Goal: Check status: Check status

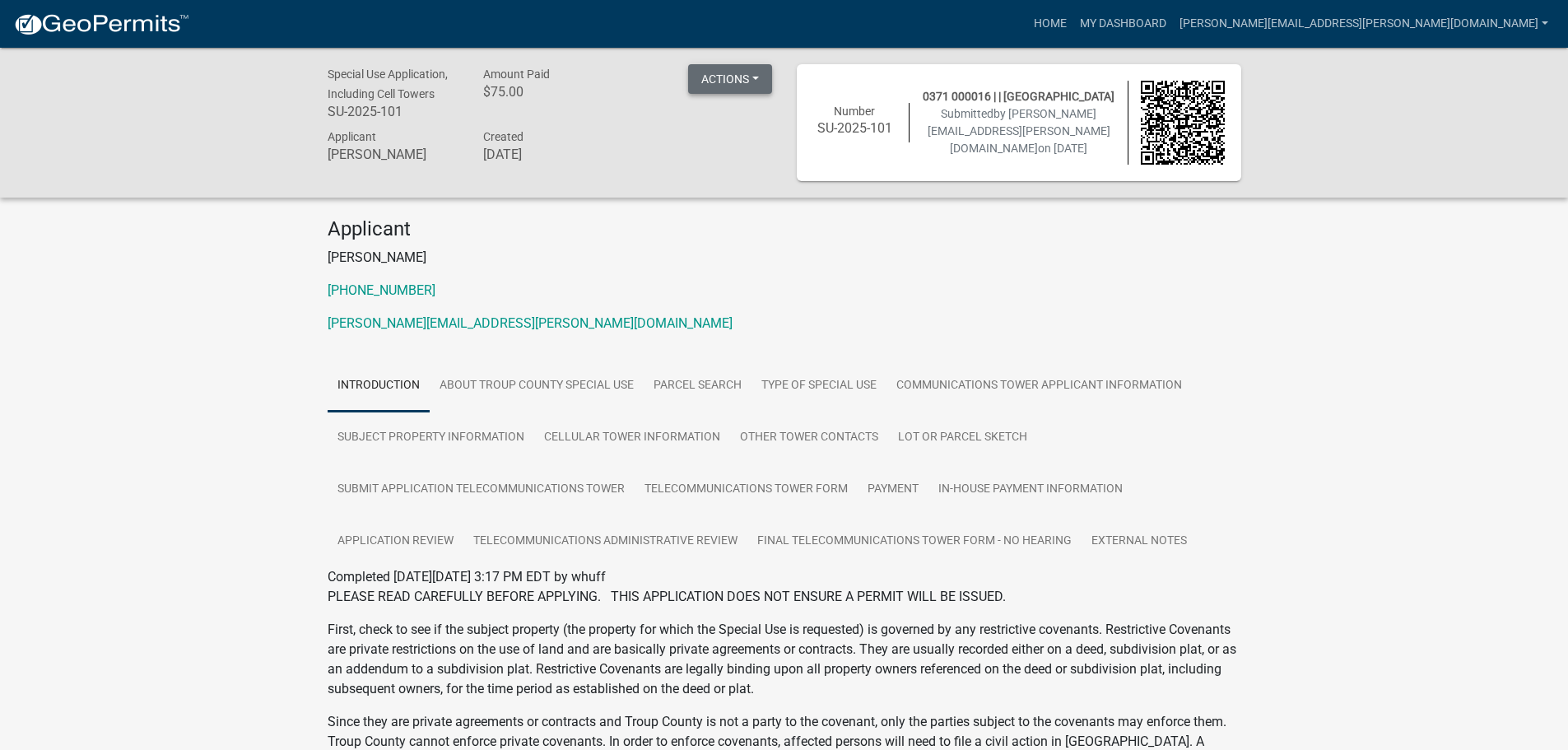
click at [721, 85] on button "Actions" at bounding box center [730, 79] width 84 height 30
click at [695, 260] on p "[PERSON_NAME]" at bounding box center [784, 256] width 914 height 19
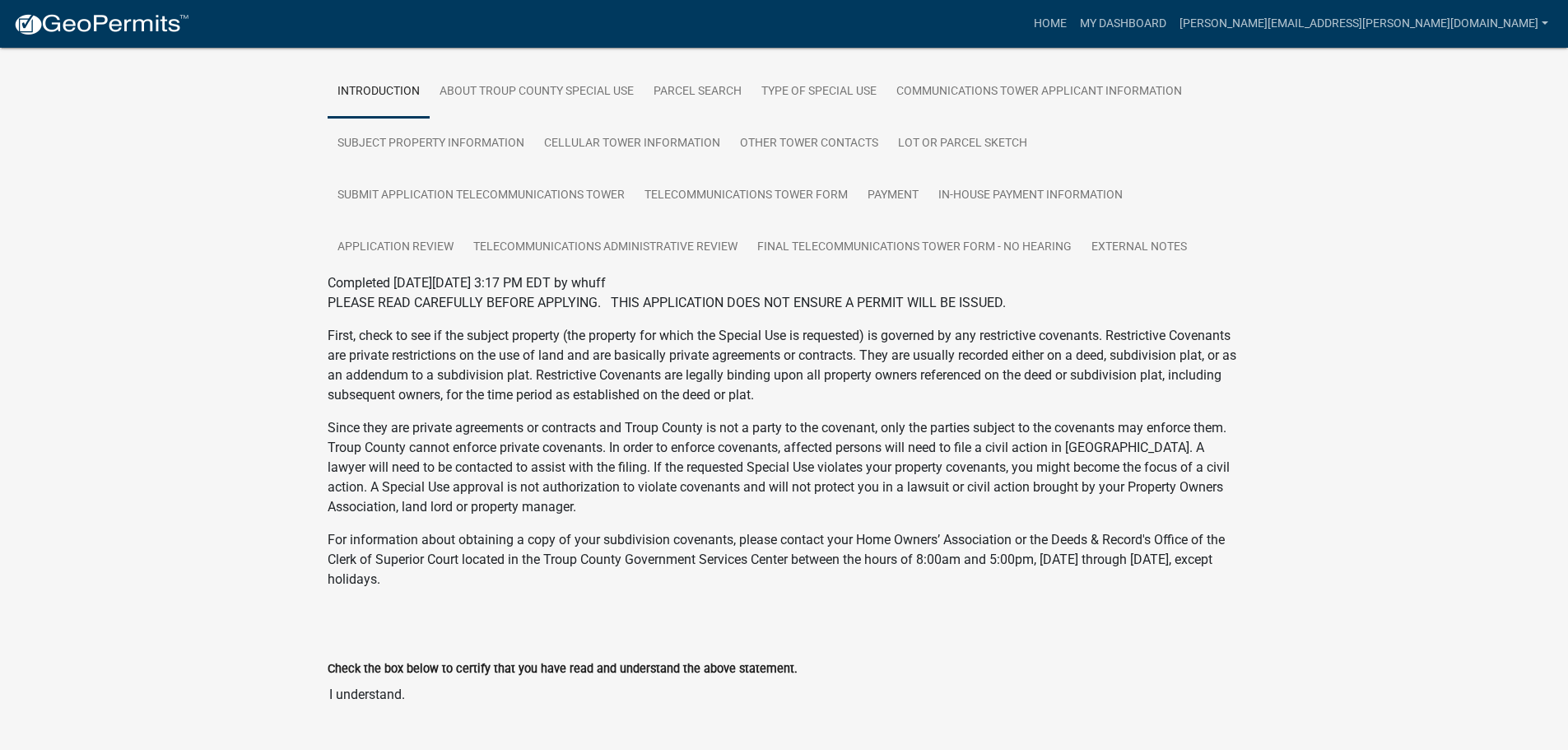
scroll to position [339, 0]
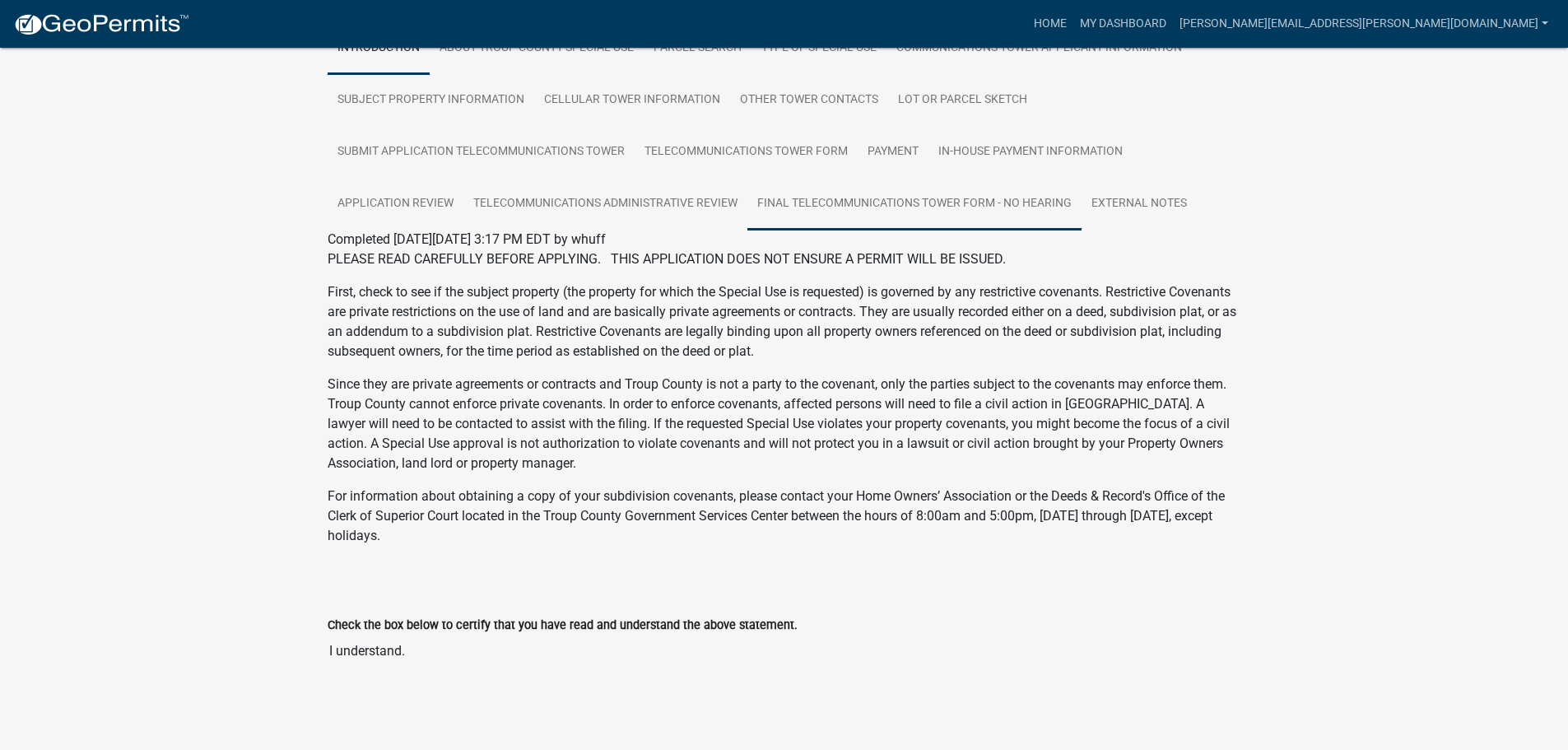
click at [881, 200] on link "Final Telecommunications Tower Form - No Hearing" at bounding box center [915, 204] width 334 height 53
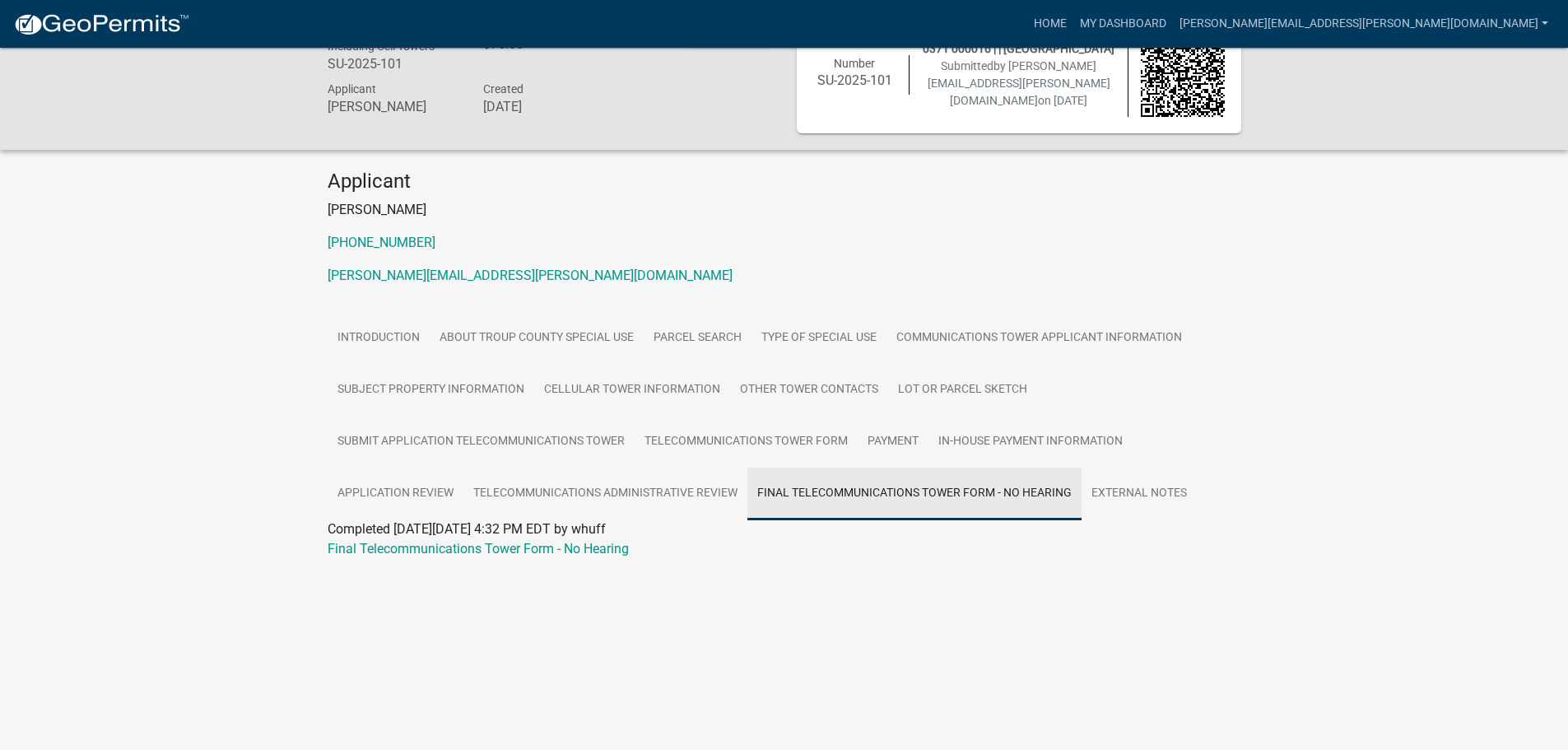
scroll to position [48, 0]
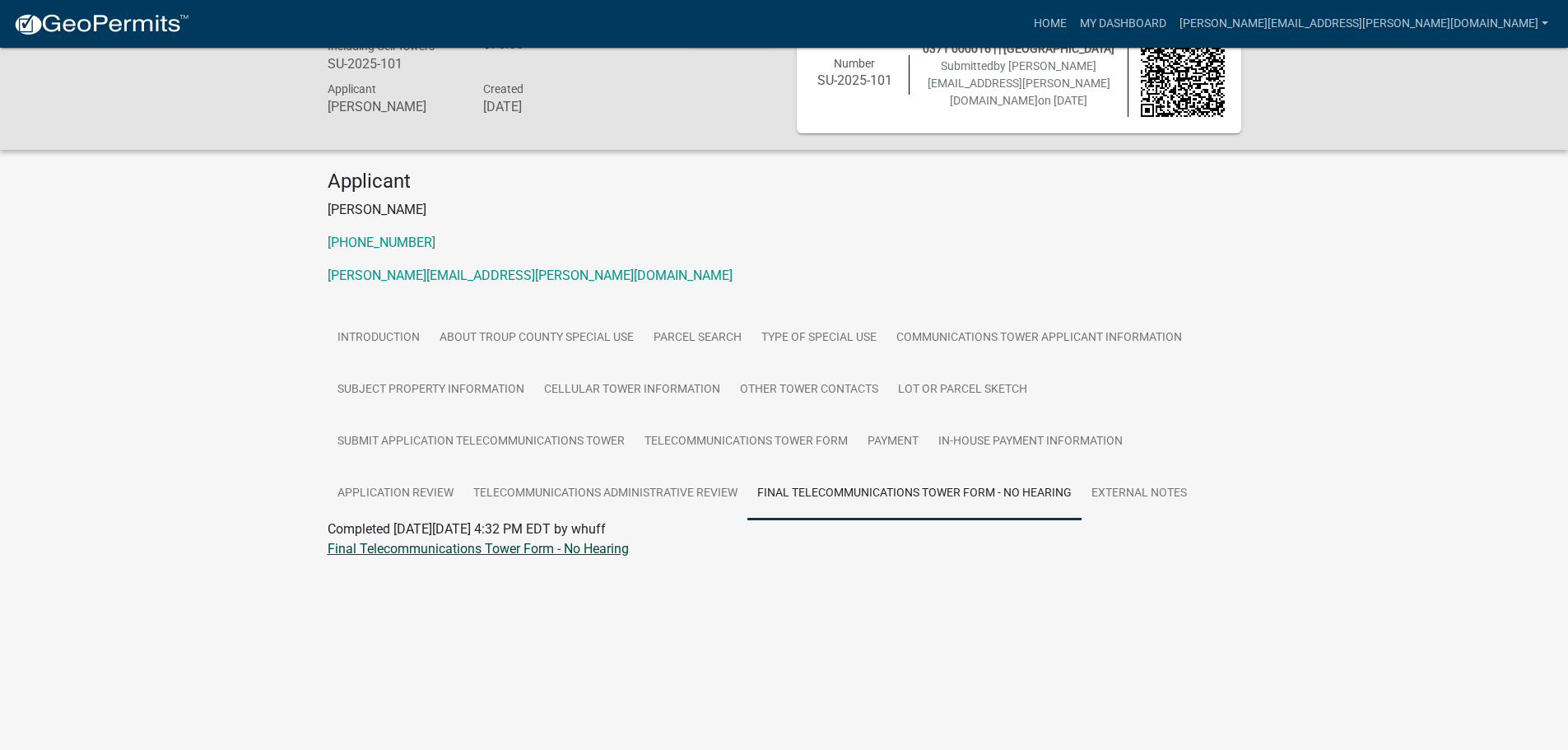
click at [527, 553] on link "Final Telecommunications Tower Form - No Hearing" at bounding box center [478, 548] width 301 height 16
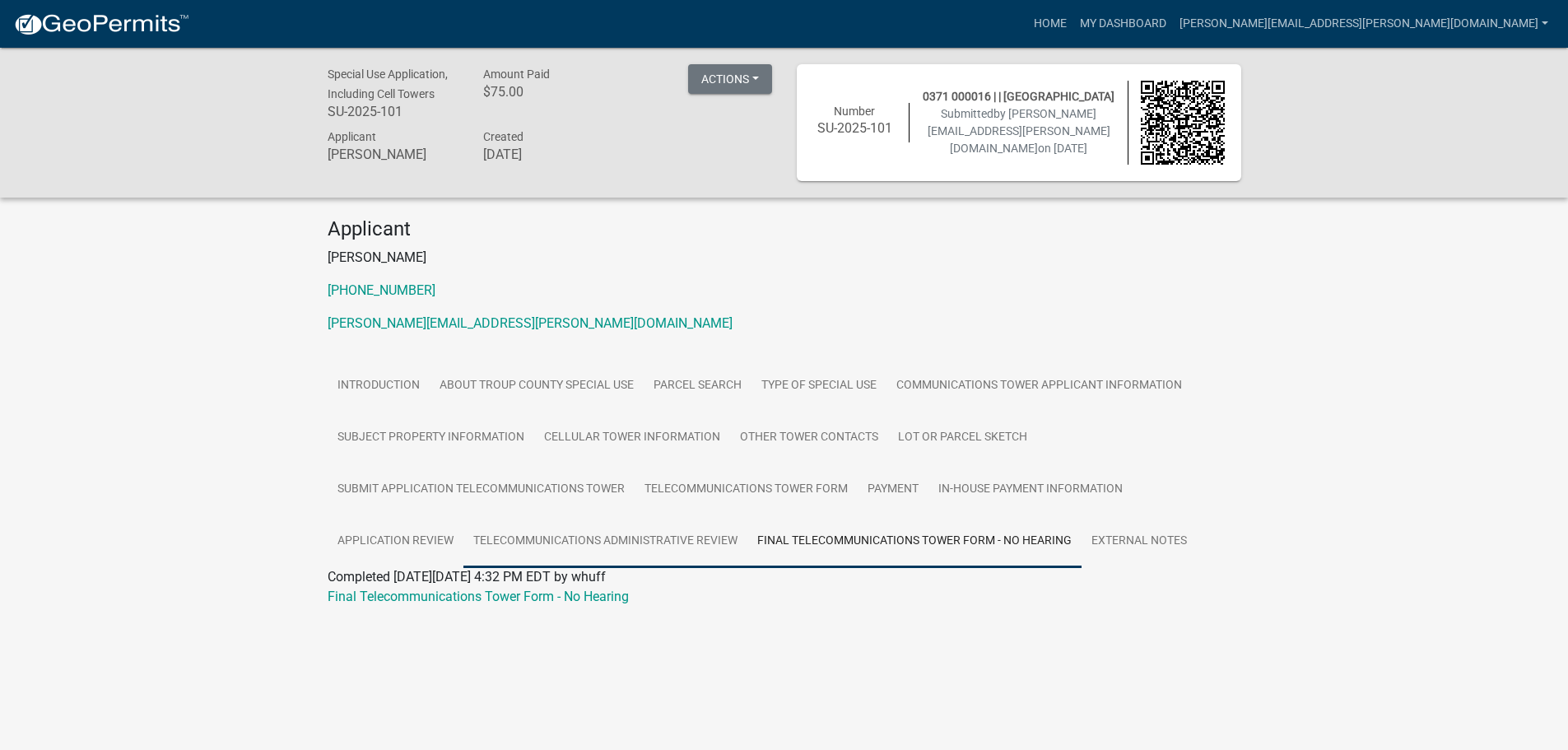
click at [711, 532] on link "Telecommunications Administrative Review" at bounding box center [605, 541] width 284 height 53
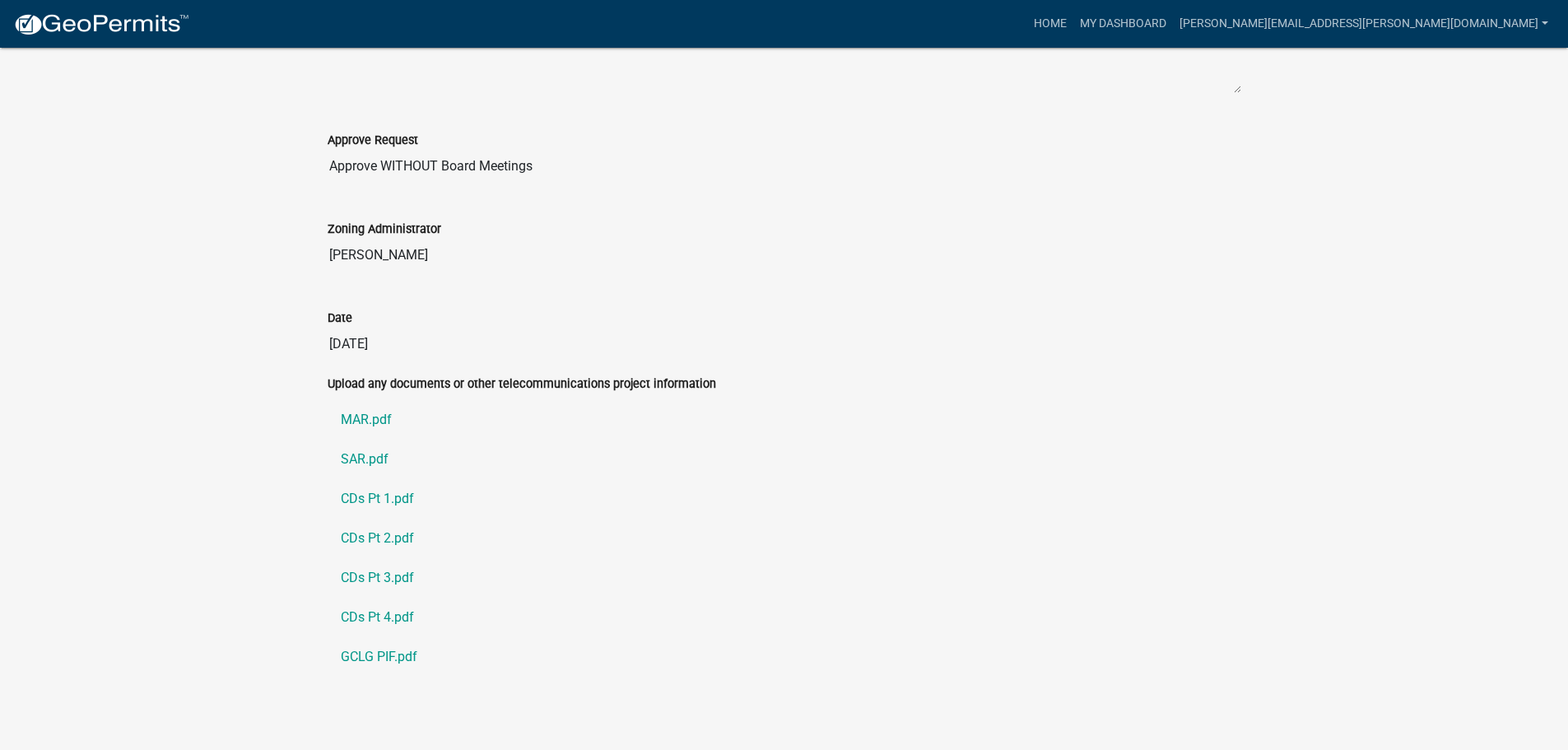
scroll to position [970, 0]
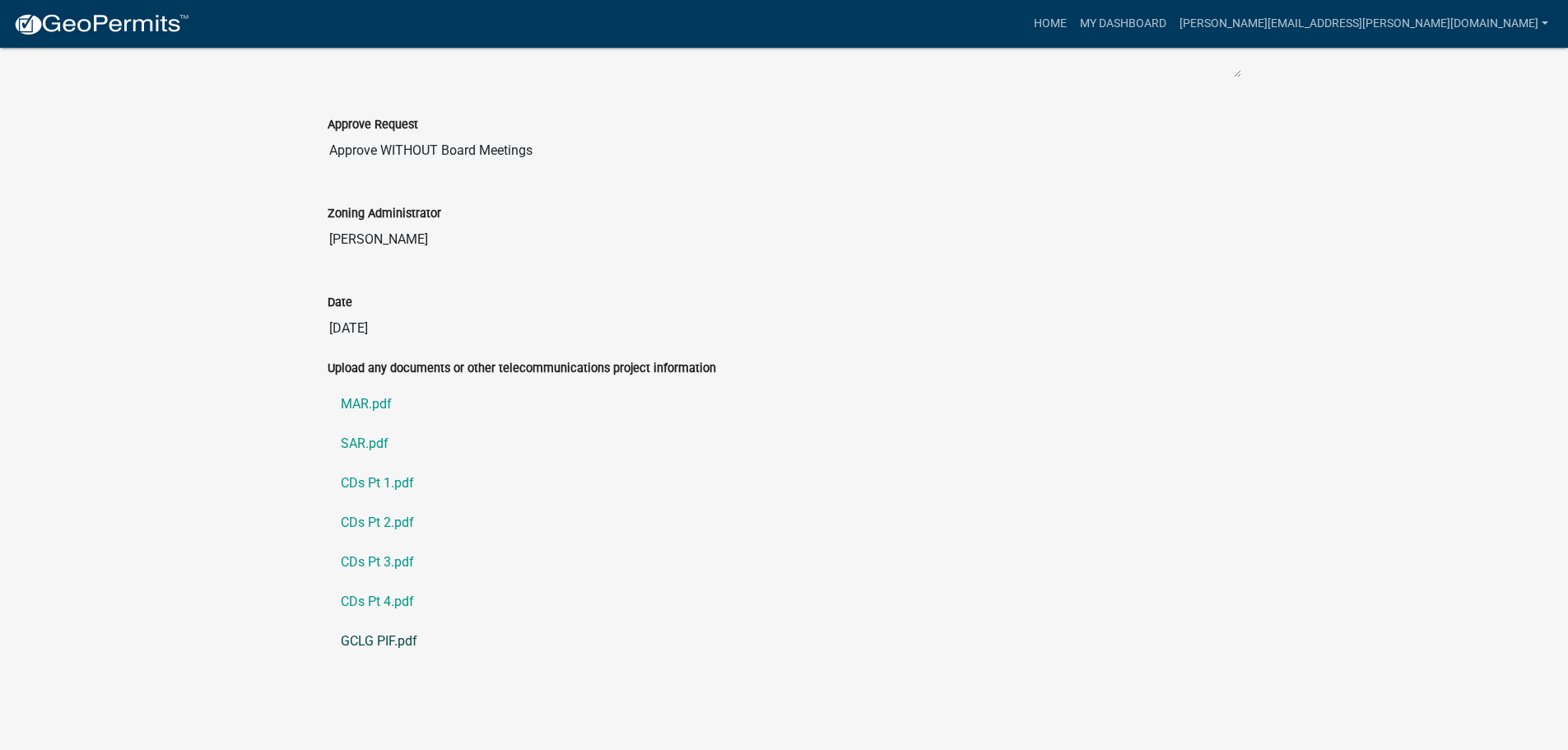
click at [356, 643] on link "GCLG PIF.pdf" at bounding box center [784, 640] width 914 height 40
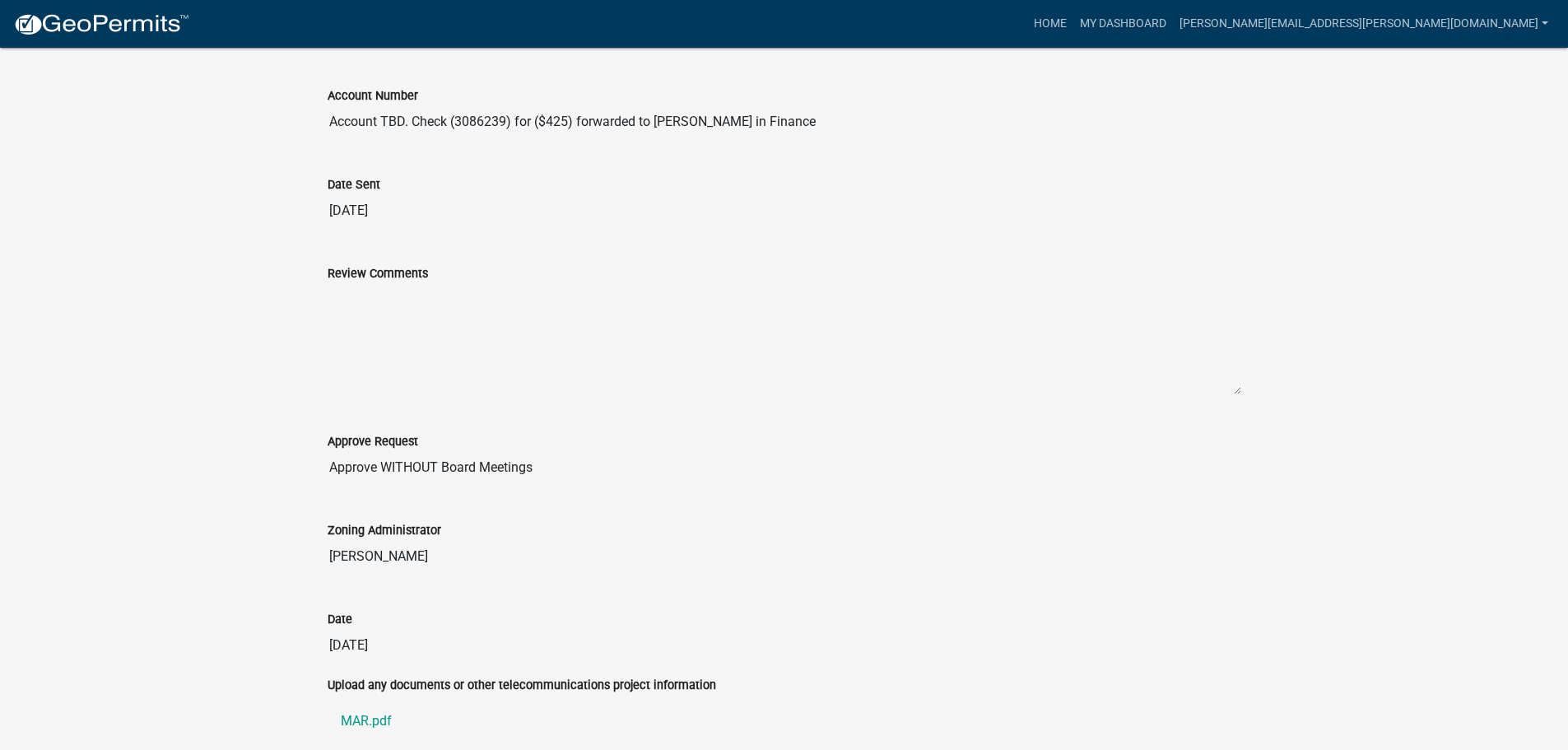
scroll to position [640, 0]
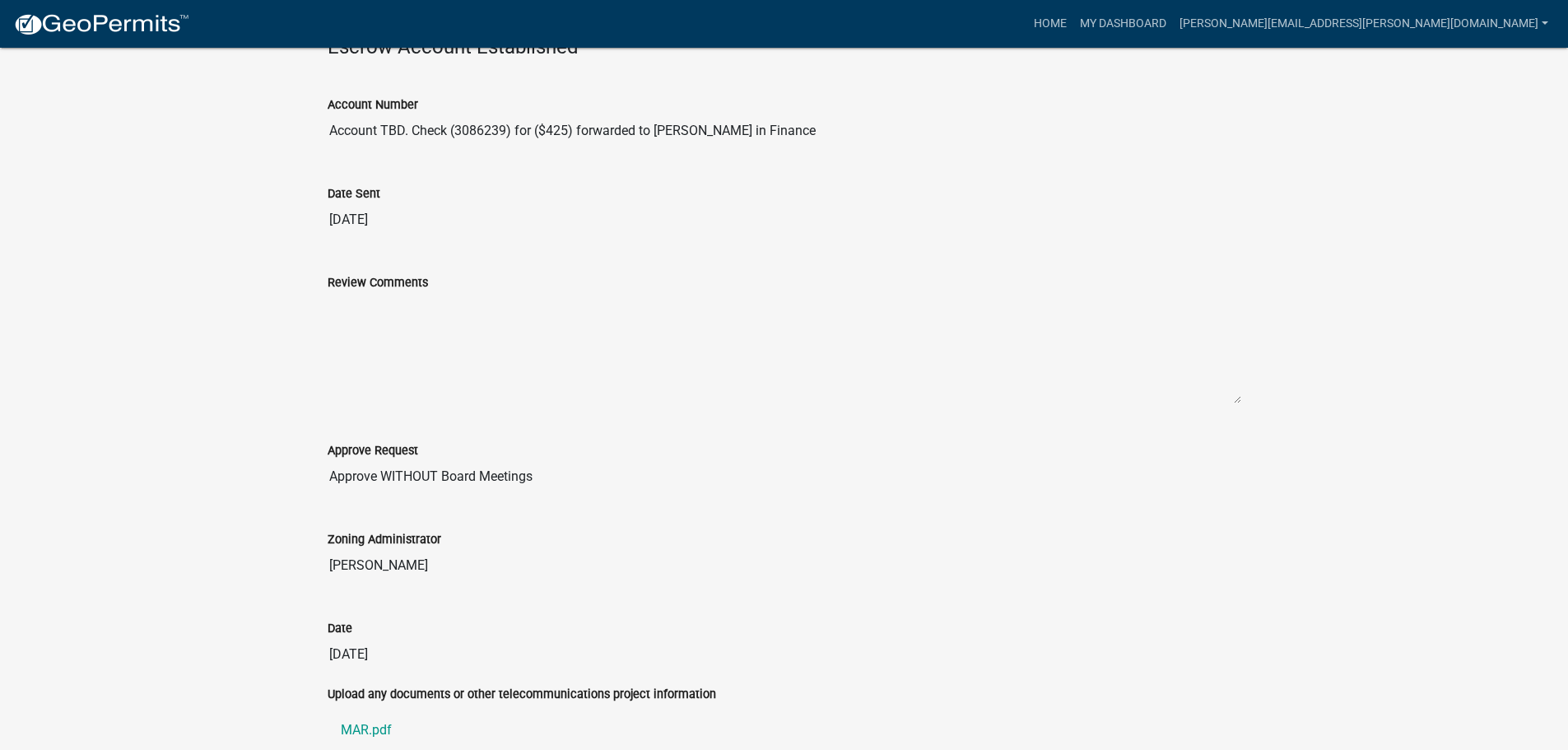
click at [328, 493] on div at bounding box center [328, 493] width 0 height 0
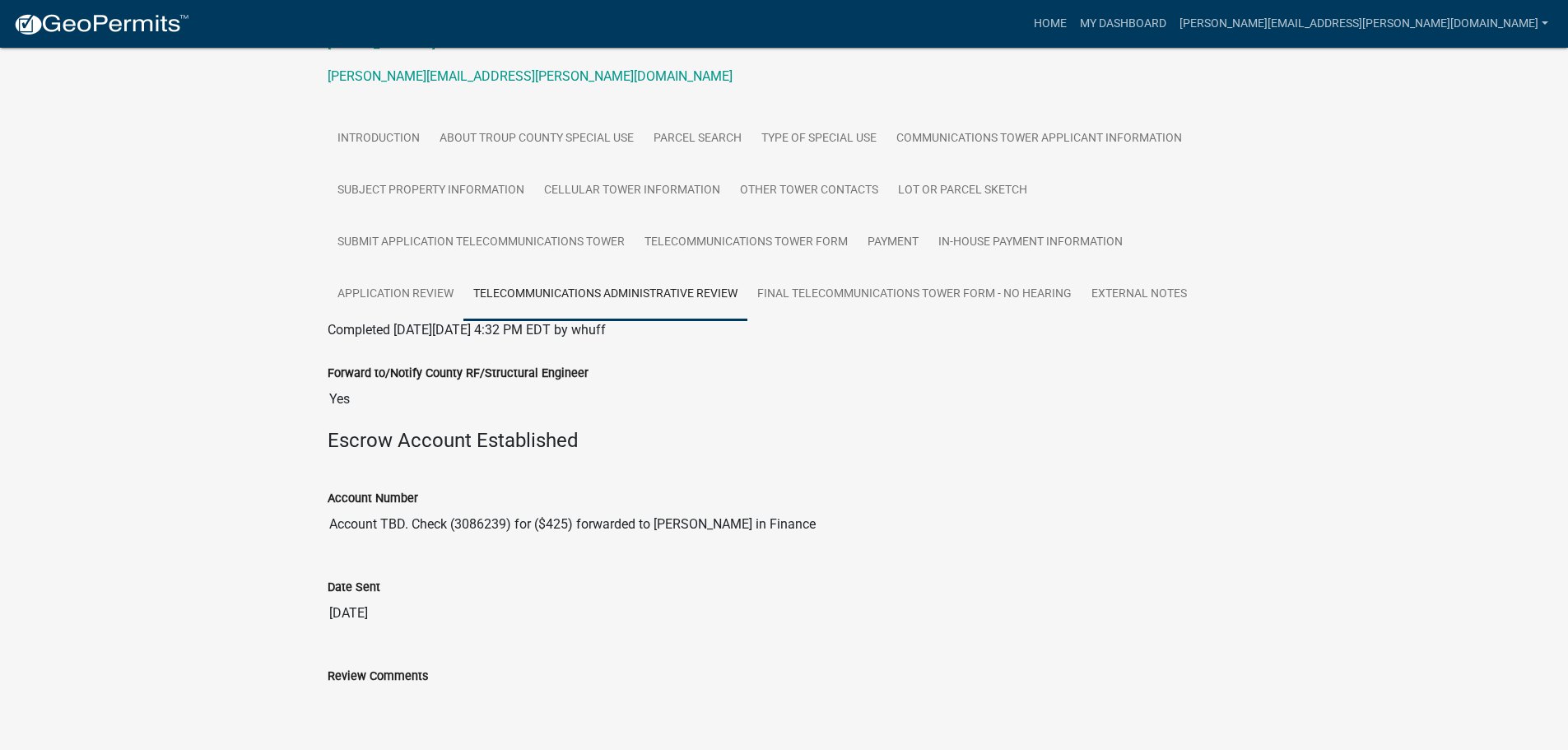
scroll to position [229, 0]
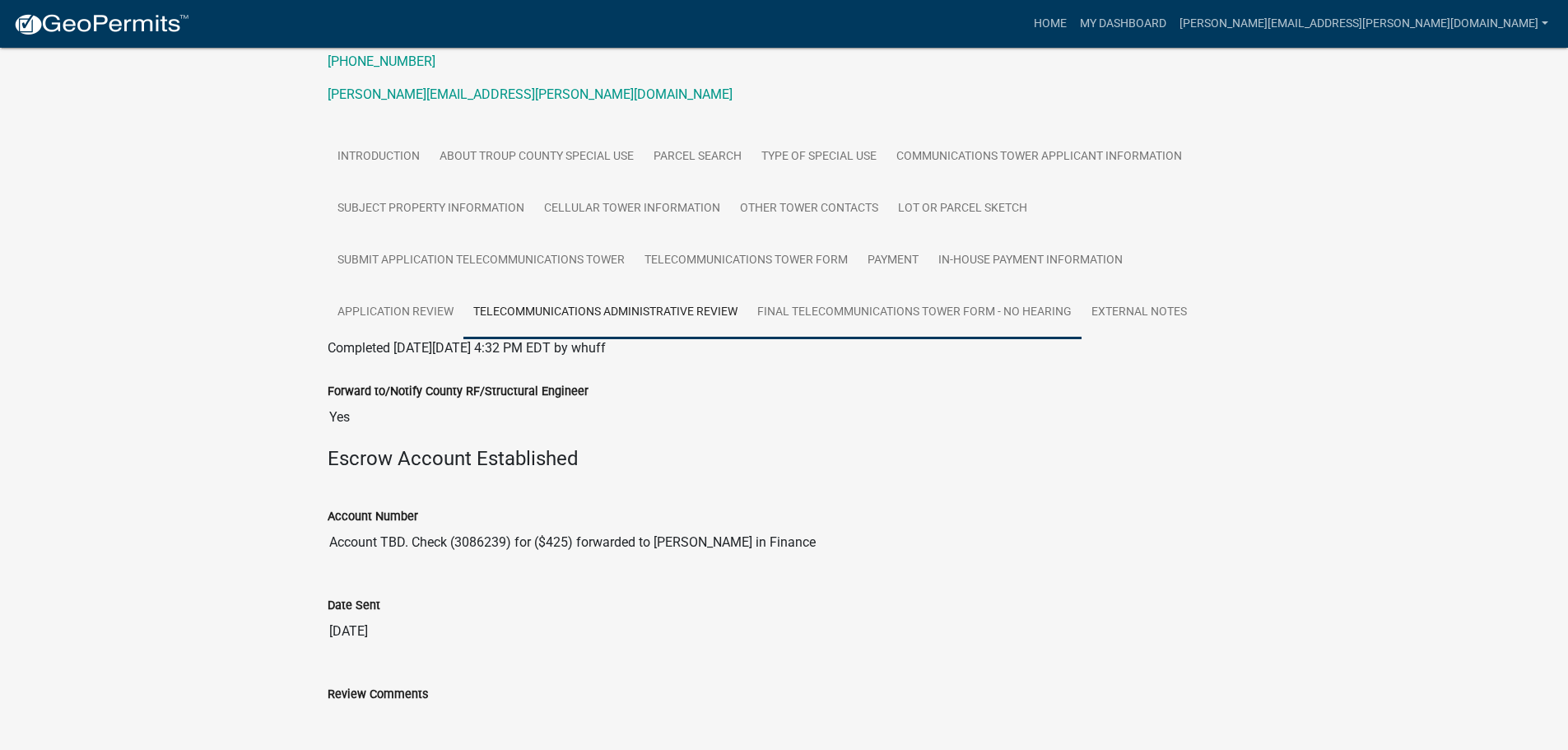
click at [923, 315] on link "Final Telecommunications Tower Form - No Hearing" at bounding box center [915, 312] width 334 height 53
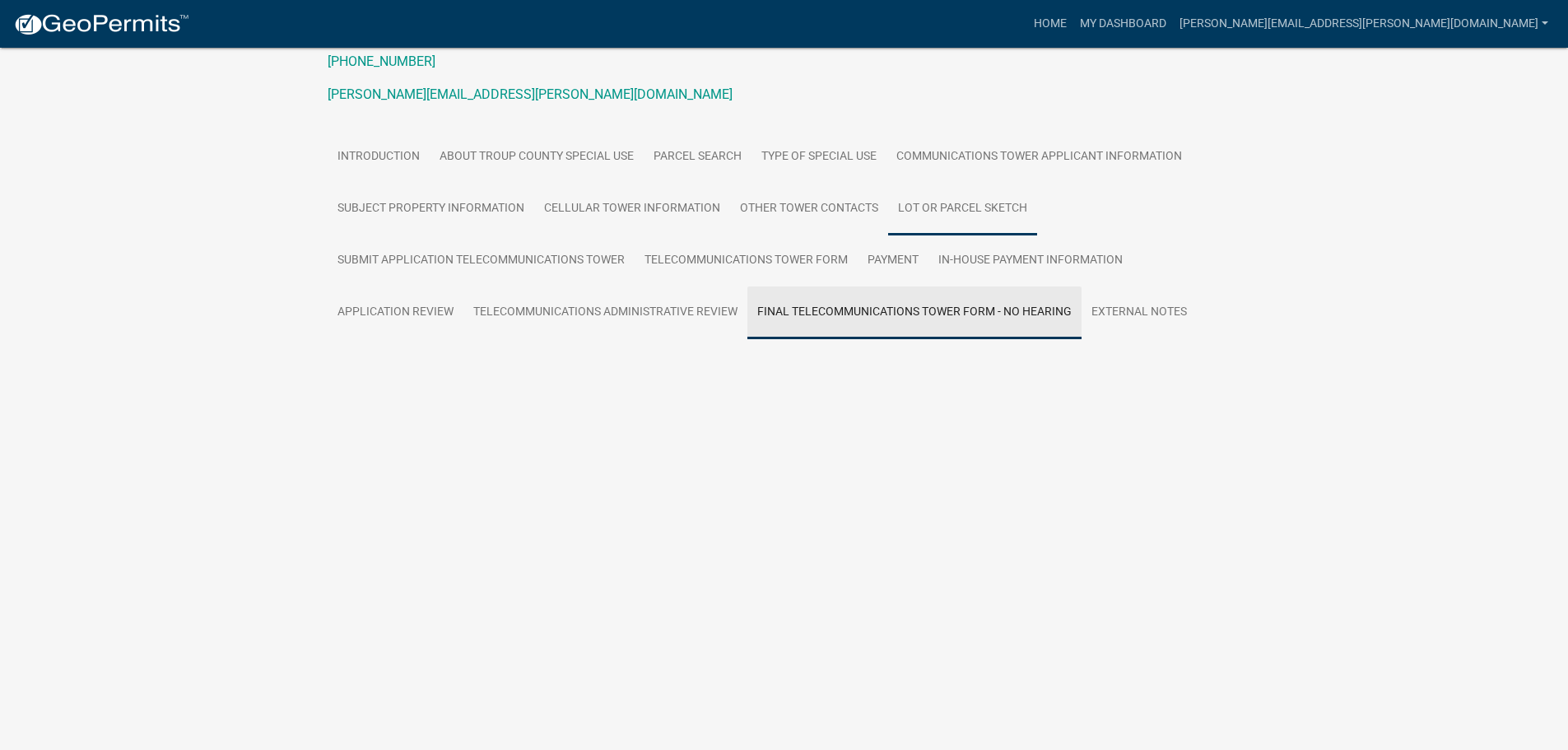
scroll to position [48, 0]
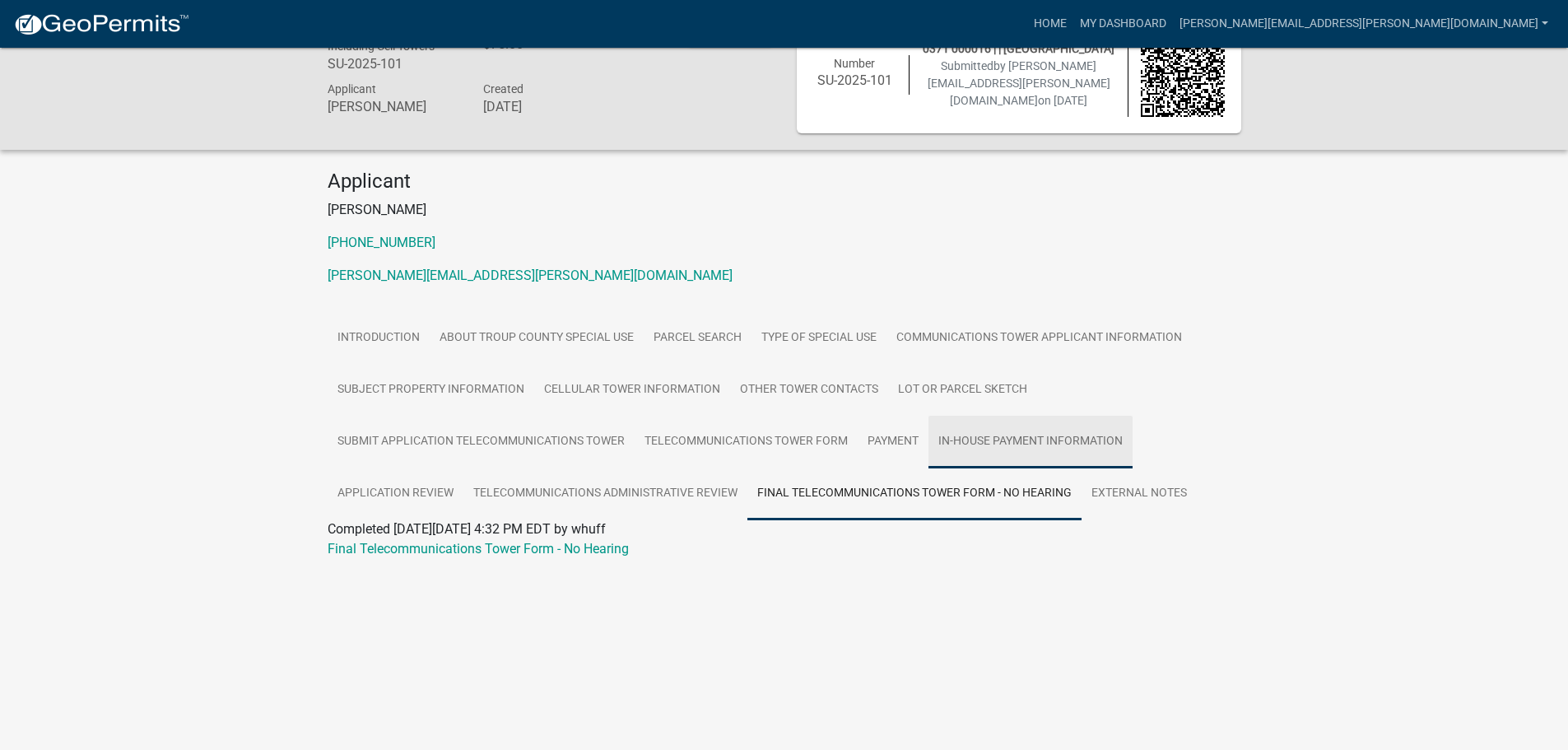
click at [971, 446] on link "In-House Payment Information" at bounding box center [1030, 441] width 204 height 53
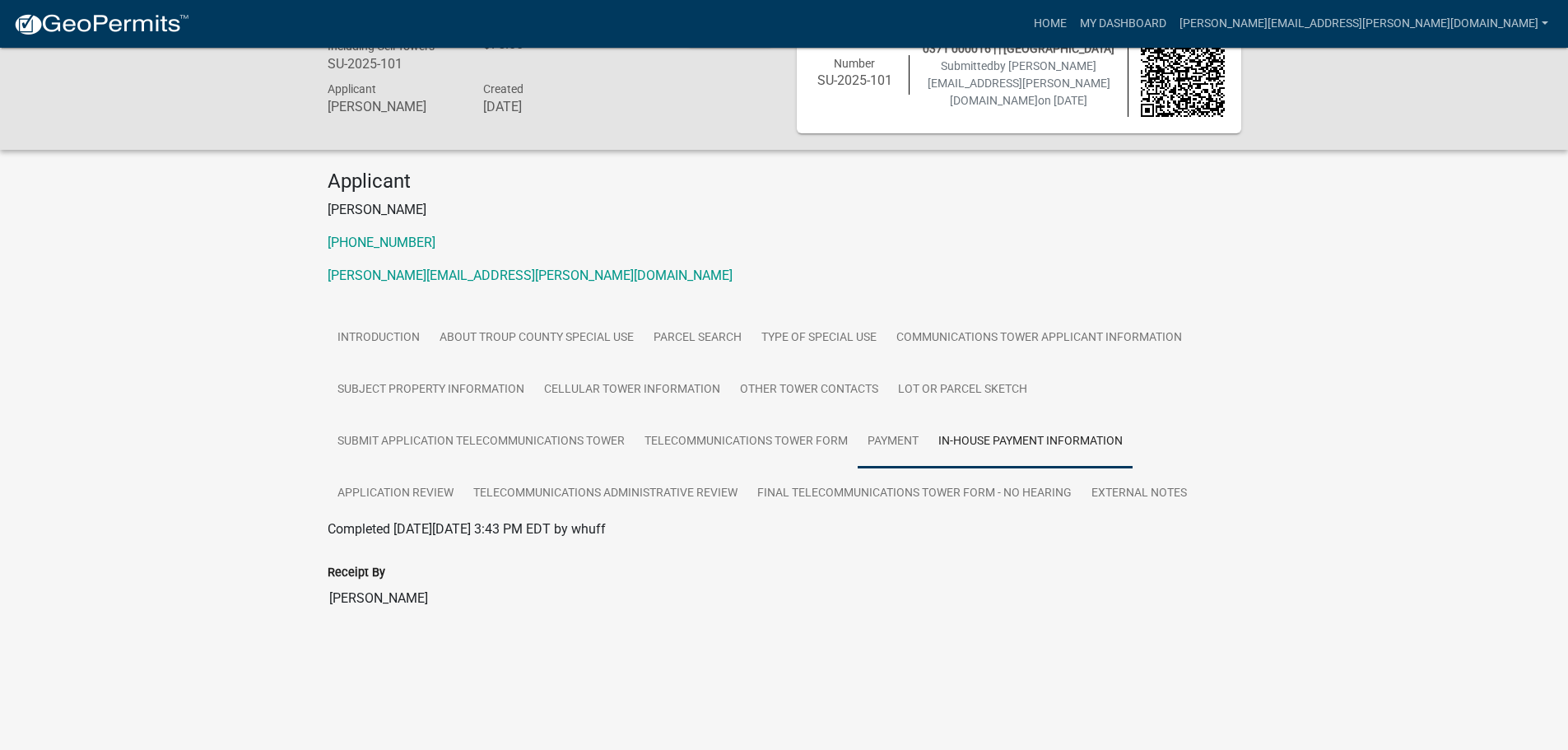
click at [913, 442] on link "Payment" at bounding box center [892, 441] width 71 height 53
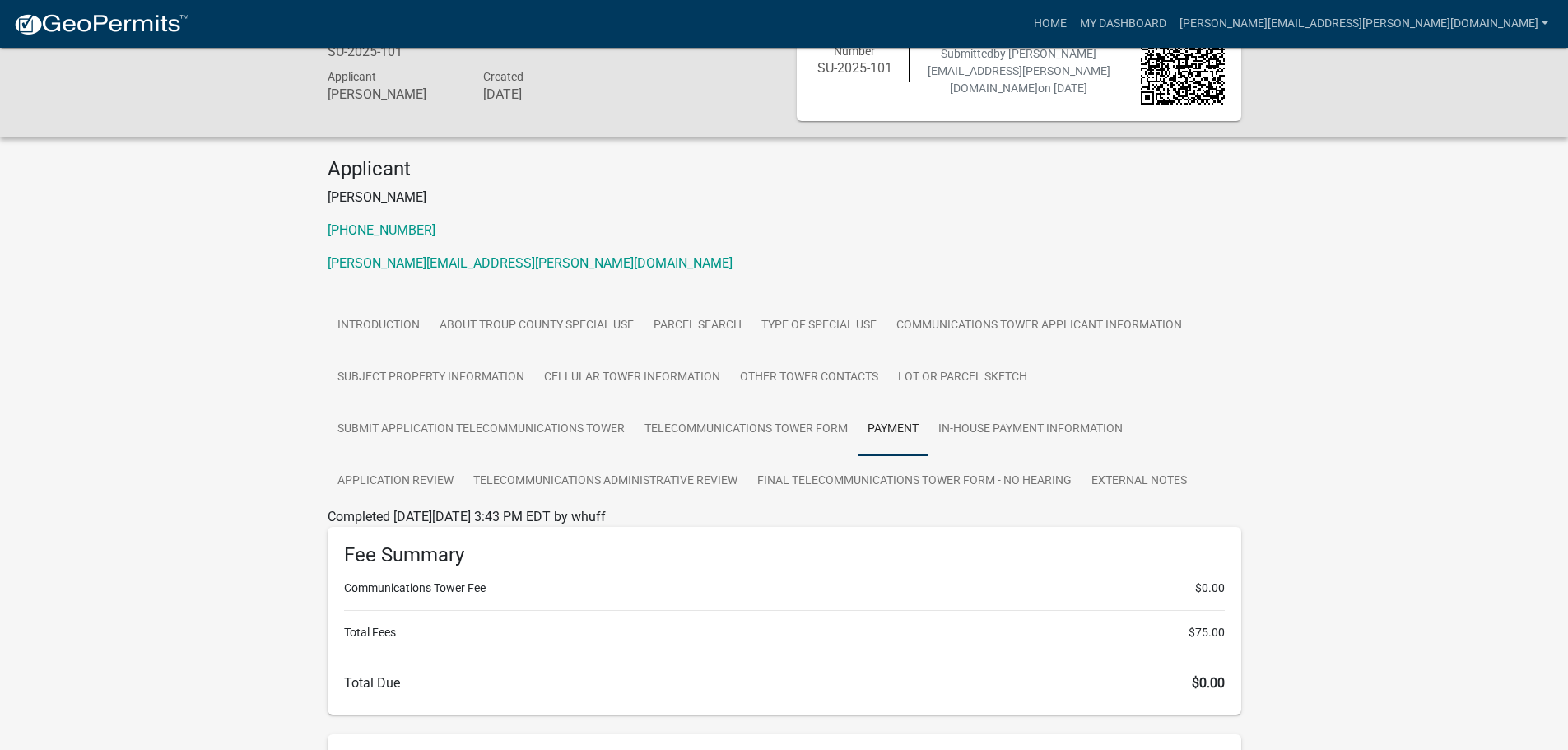
scroll to position [0, 0]
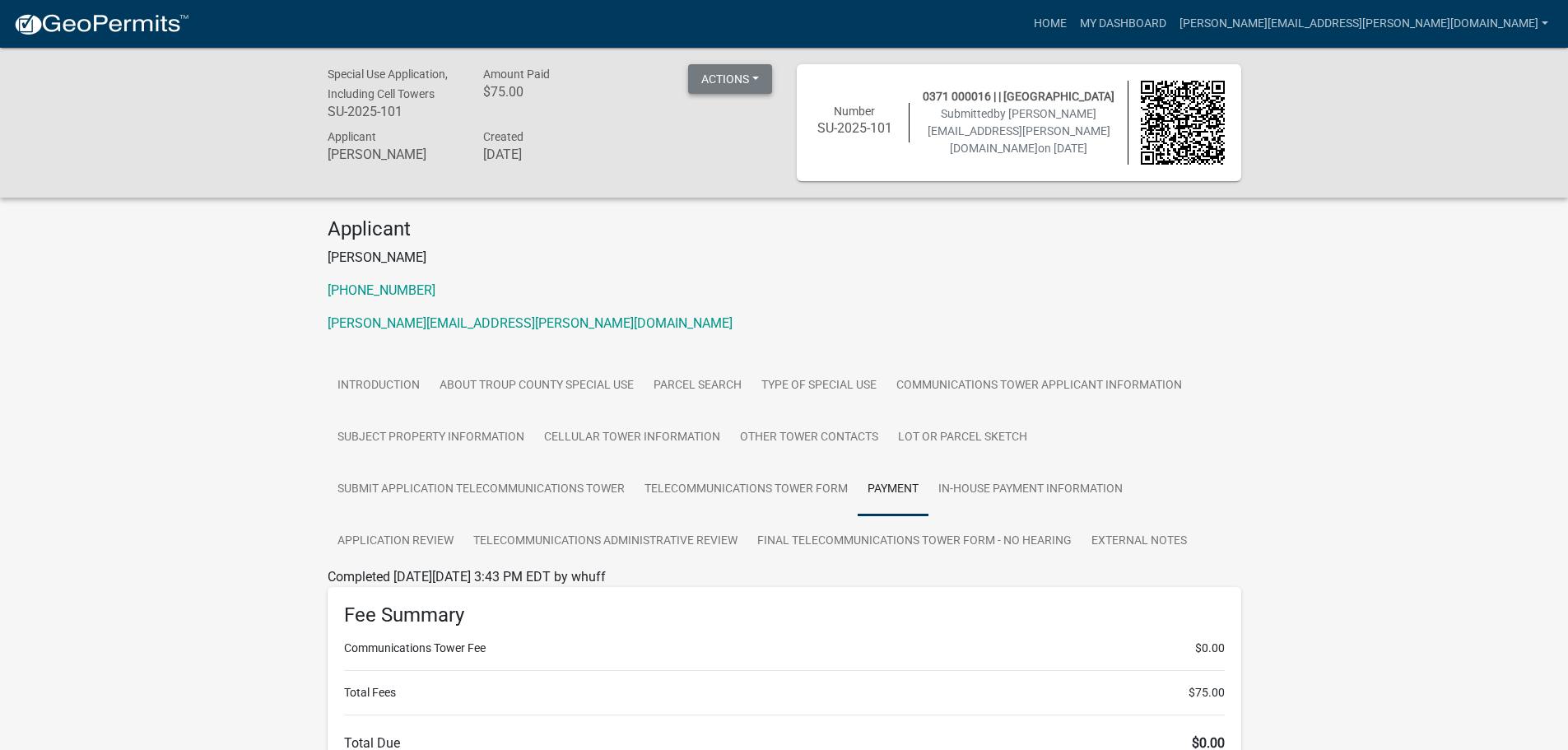
click at [743, 73] on button "Actions" at bounding box center [730, 79] width 84 height 30
click at [356, 377] on link "Introduction" at bounding box center [378, 386] width 102 height 53
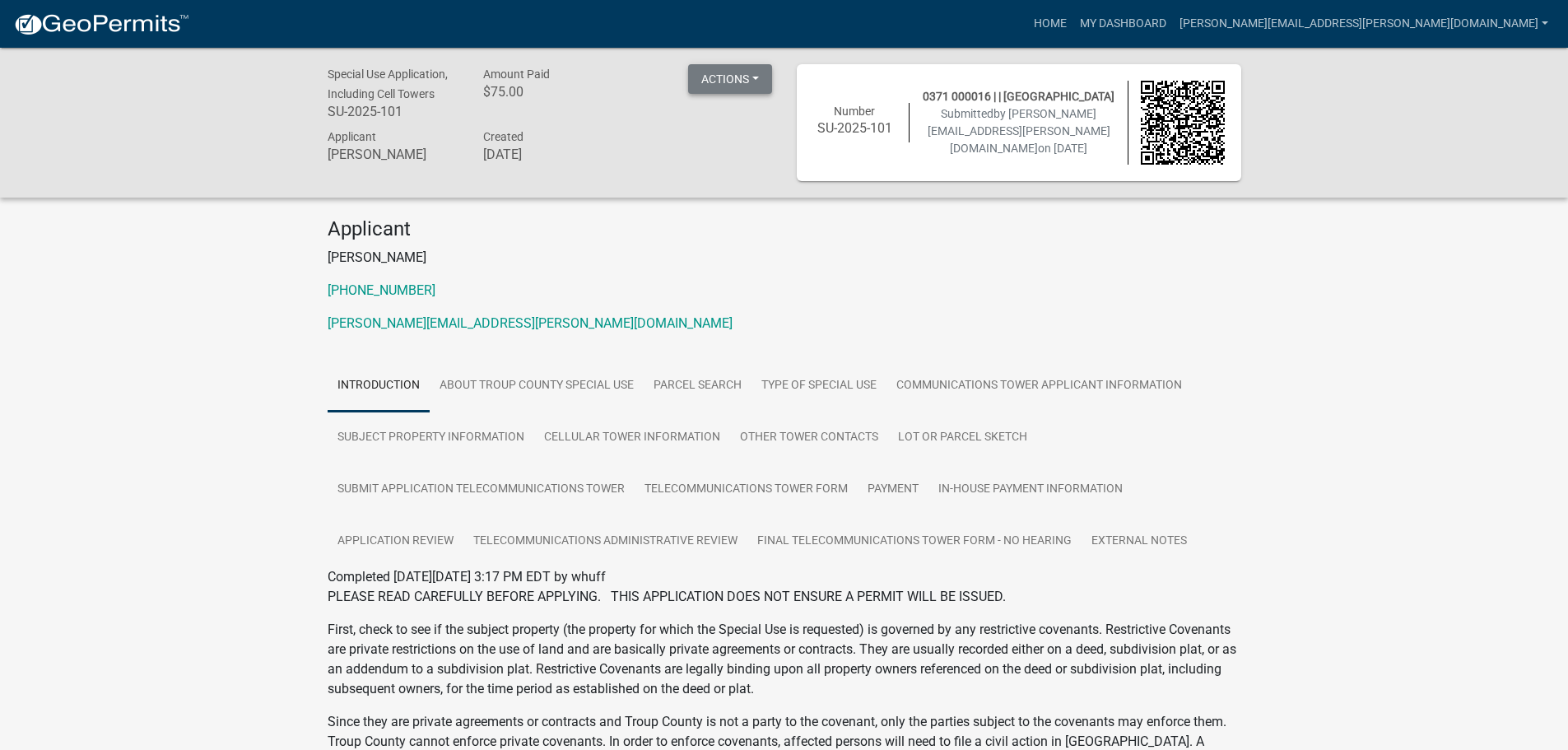
click at [751, 70] on button "Actions" at bounding box center [730, 79] width 84 height 30
click at [724, 120] on link "View receipt" at bounding box center [754, 122] width 132 height 40
click at [728, 86] on button "Actions" at bounding box center [730, 79] width 84 height 30
click at [728, 163] on link "Printer Friendly" at bounding box center [754, 161] width 132 height 40
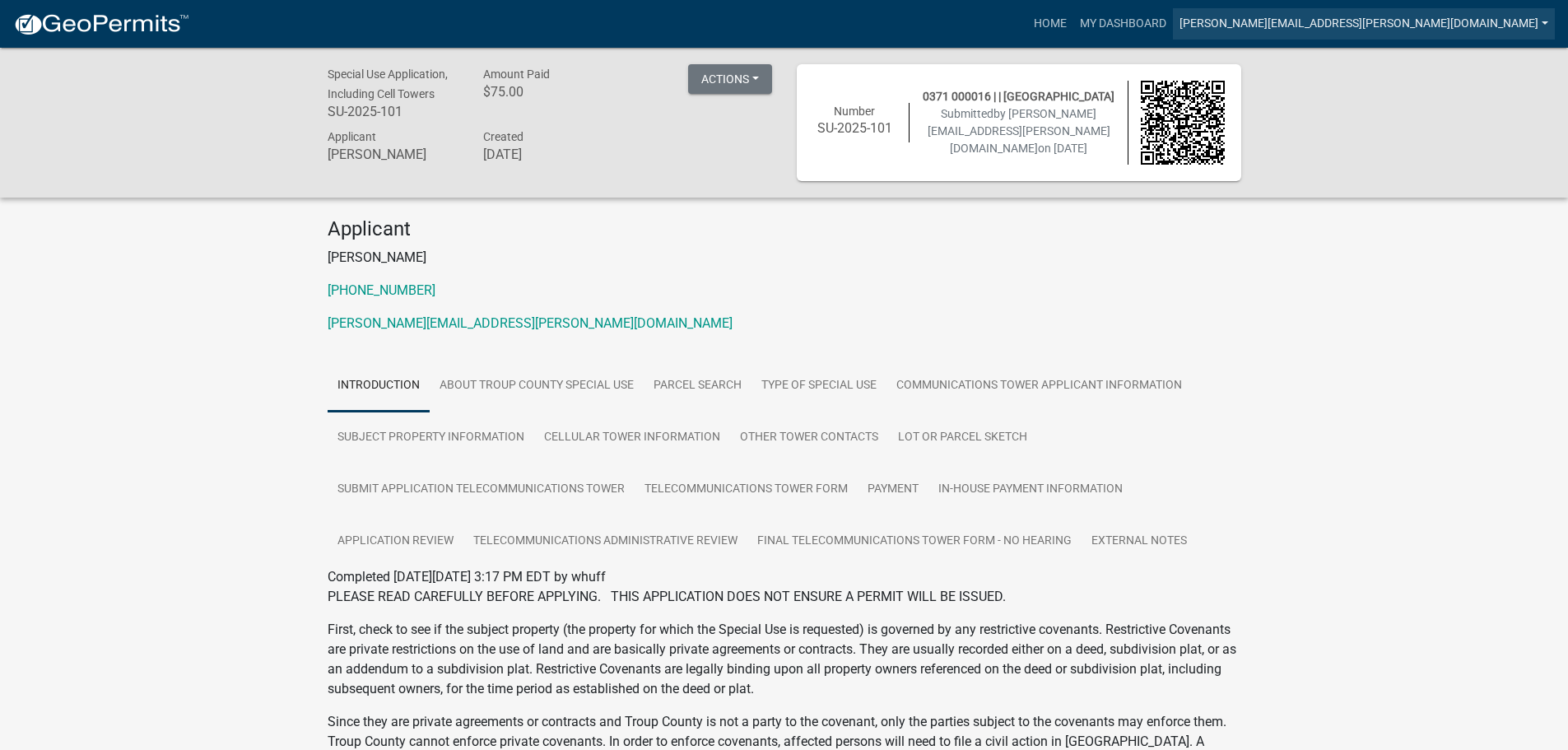
click at [1488, 22] on link "[PERSON_NAME][EMAIL_ADDRESS][PERSON_NAME][DOMAIN_NAME]" at bounding box center [1364, 24] width 382 height 31
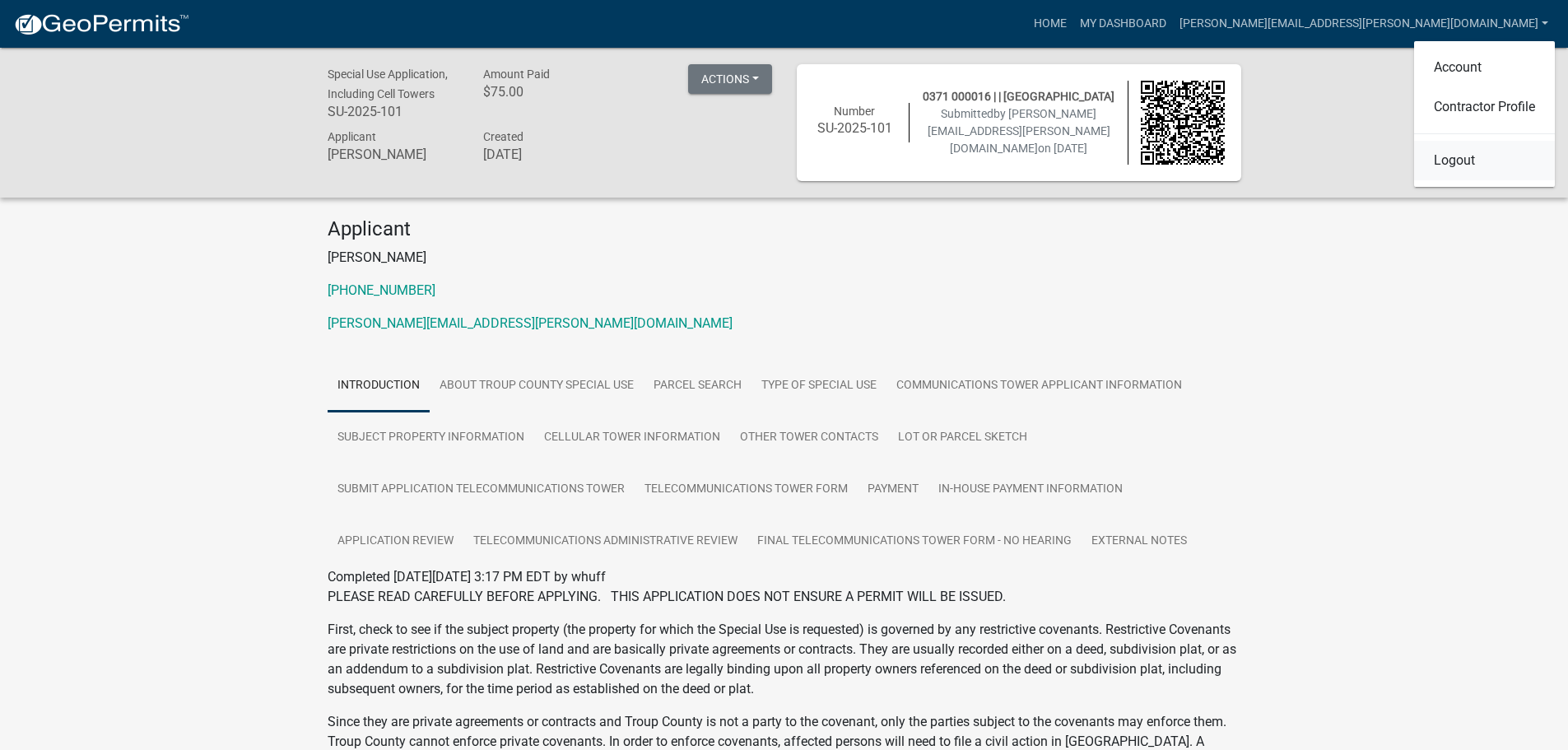
click at [1442, 157] on link "Logout" at bounding box center [1484, 161] width 141 height 40
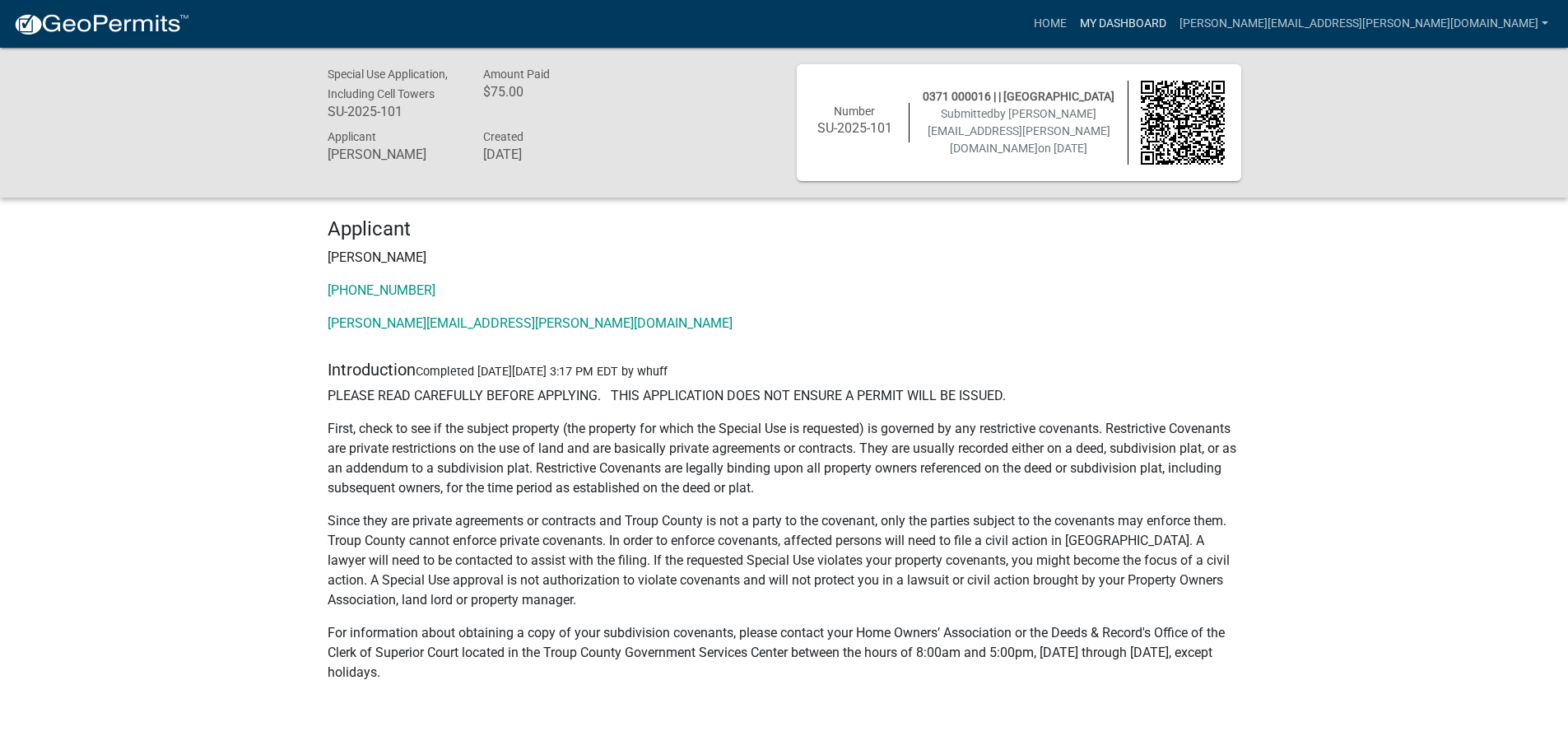
click at [1173, 14] on link "My Dashboard" at bounding box center [1123, 24] width 100 height 31
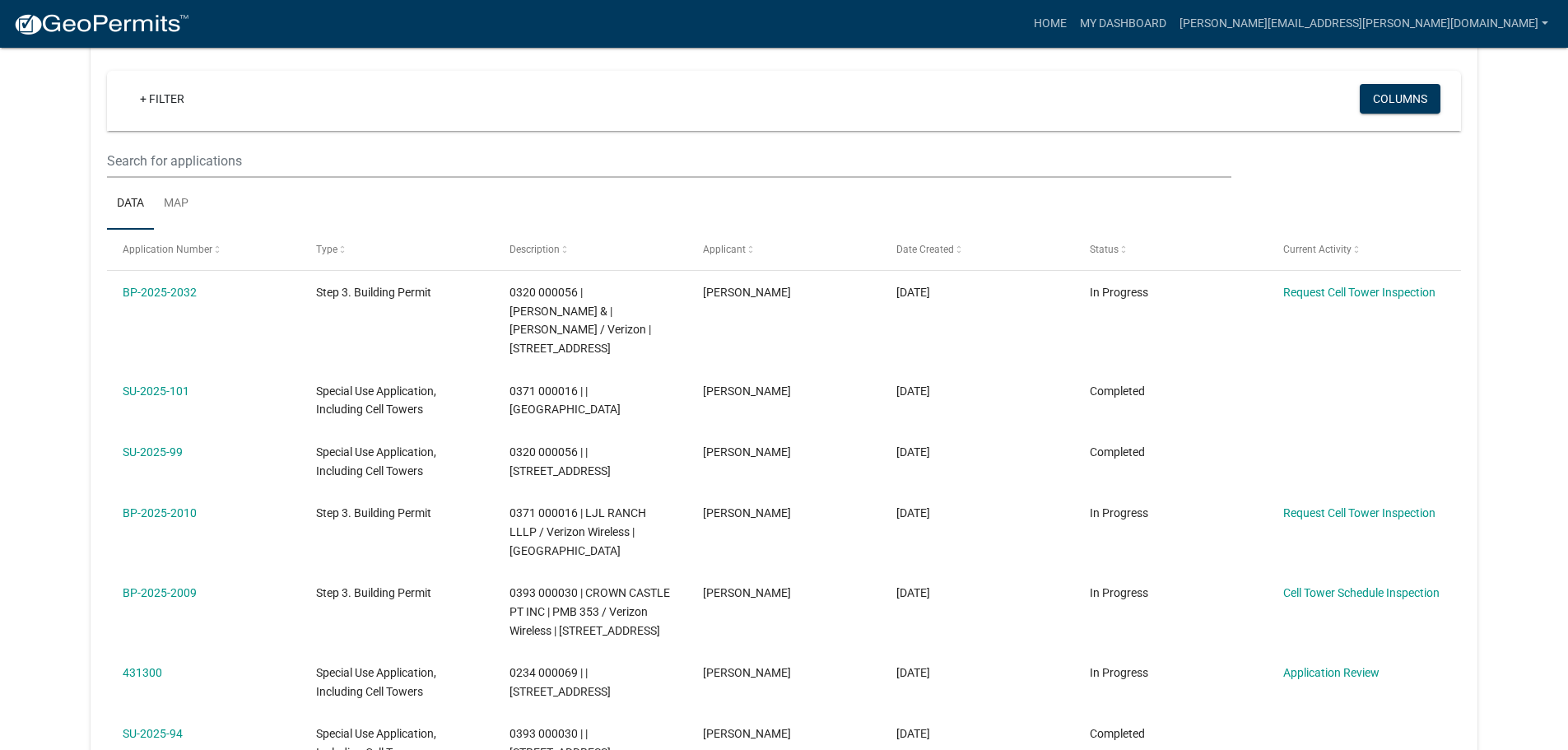
scroll to position [164, 0]
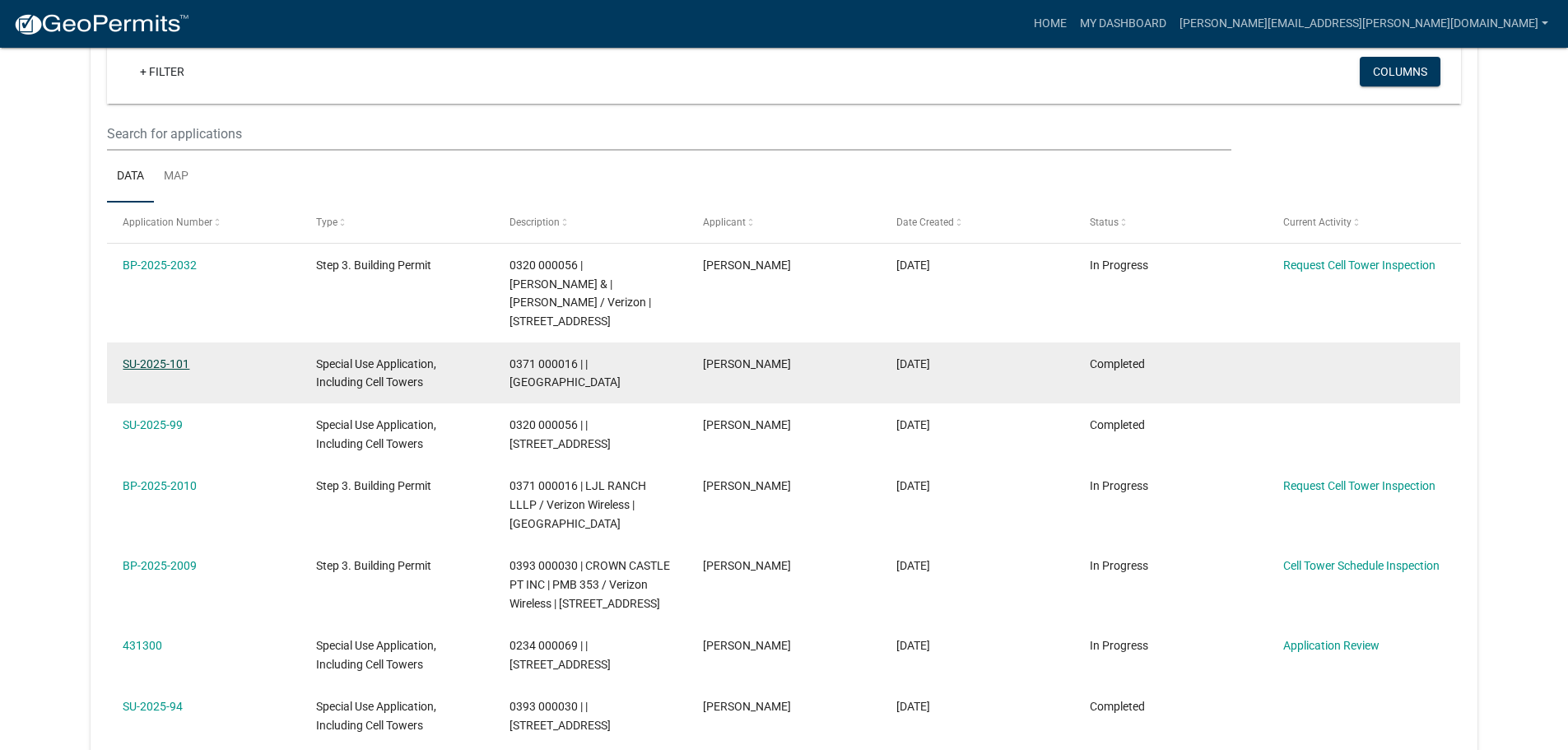
click at [164, 359] on link "SU-2025-101" at bounding box center [156, 363] width 66 height 13
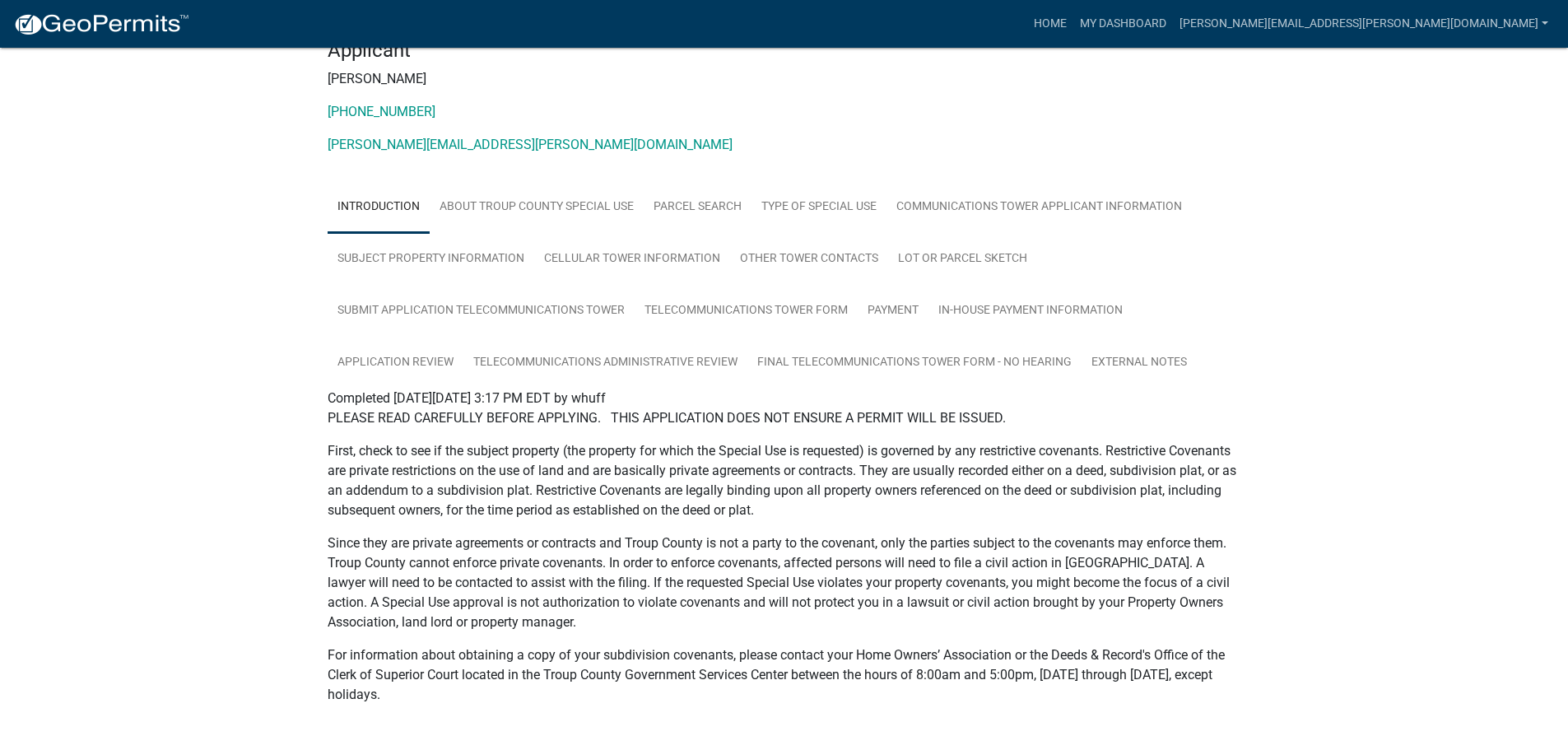
scroll to position [175, 0]
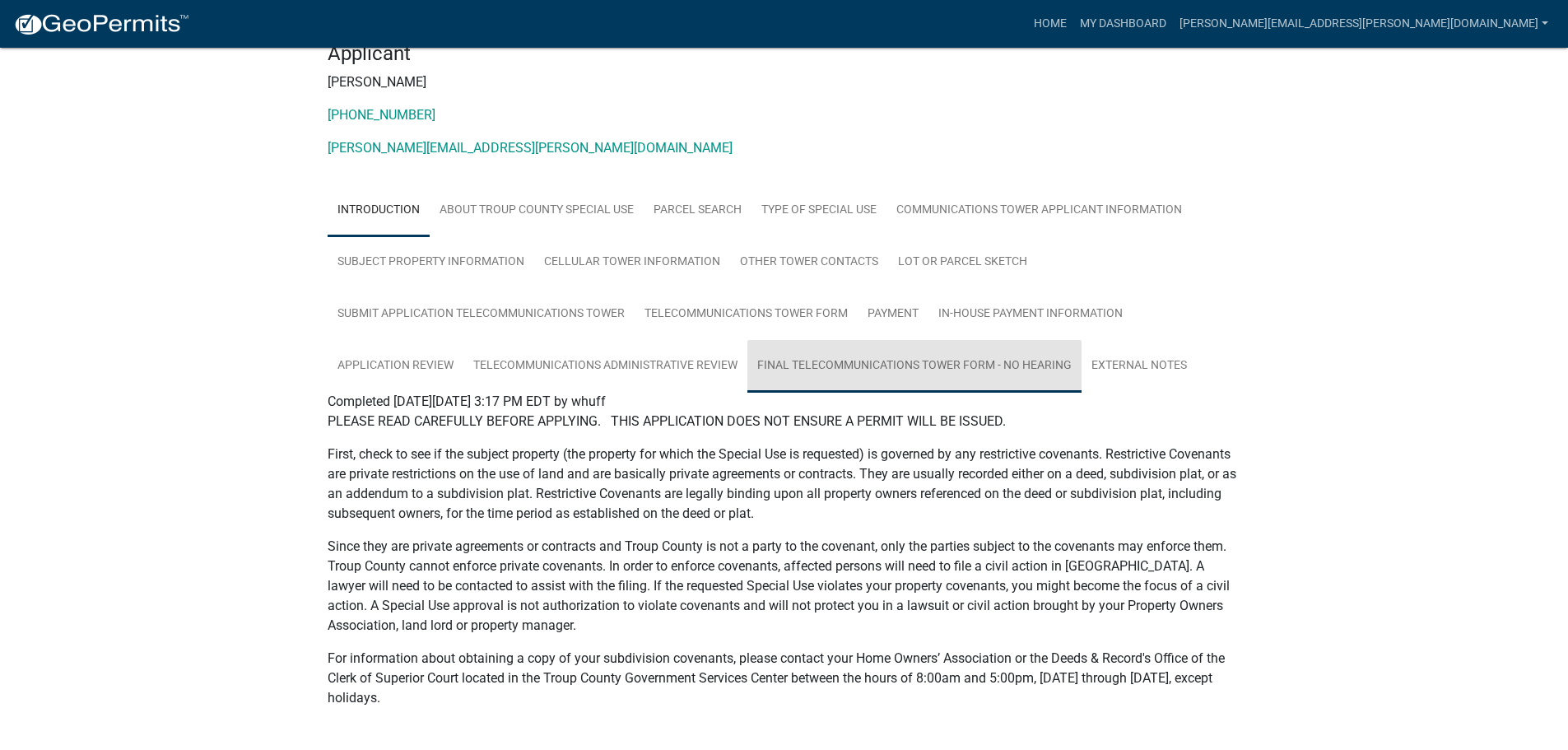
click at [953, 368] on link "Final Telecommunications Tower Form - No Hearing" at bounding box center [915, 365] width 334 height 53
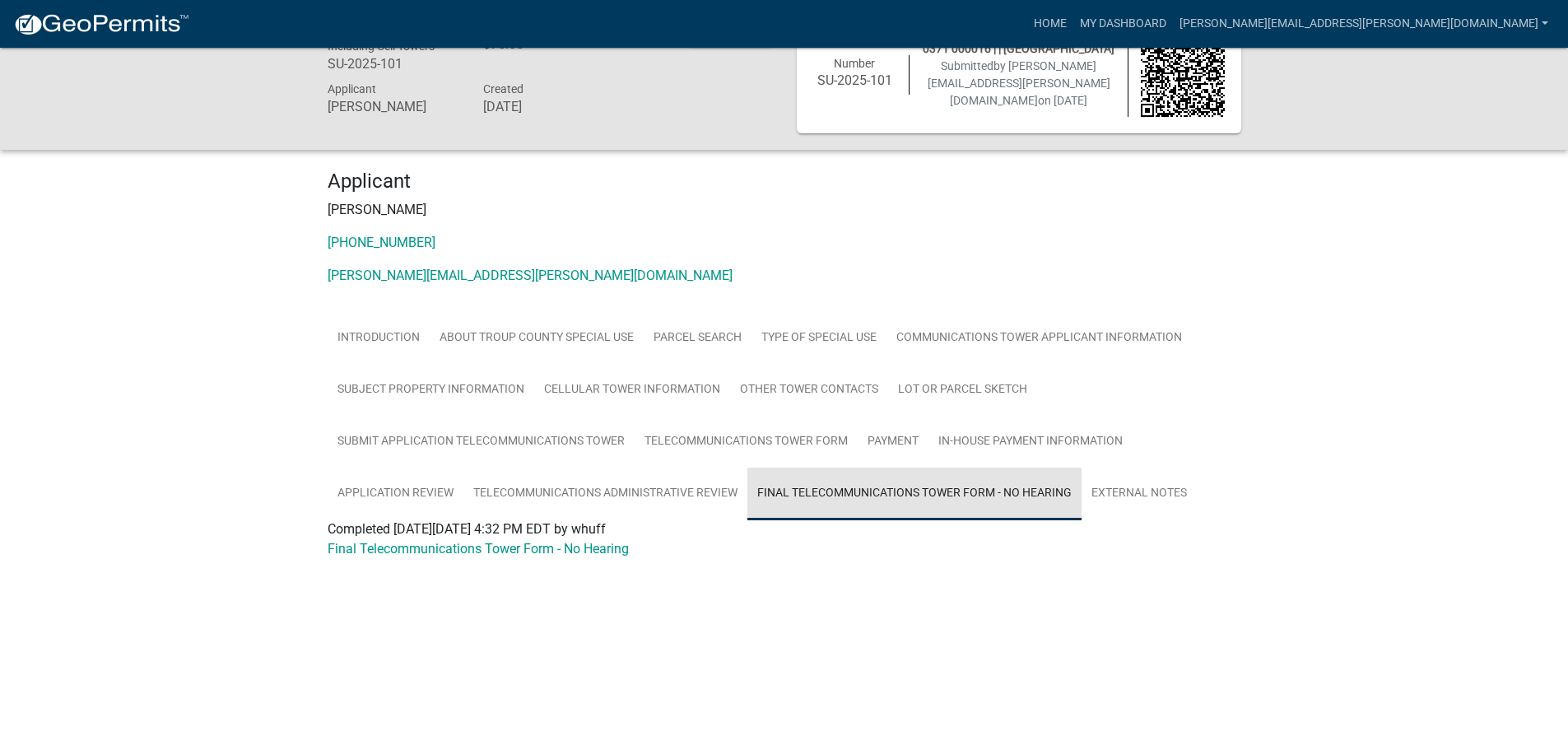
scroll to position [48, 0]
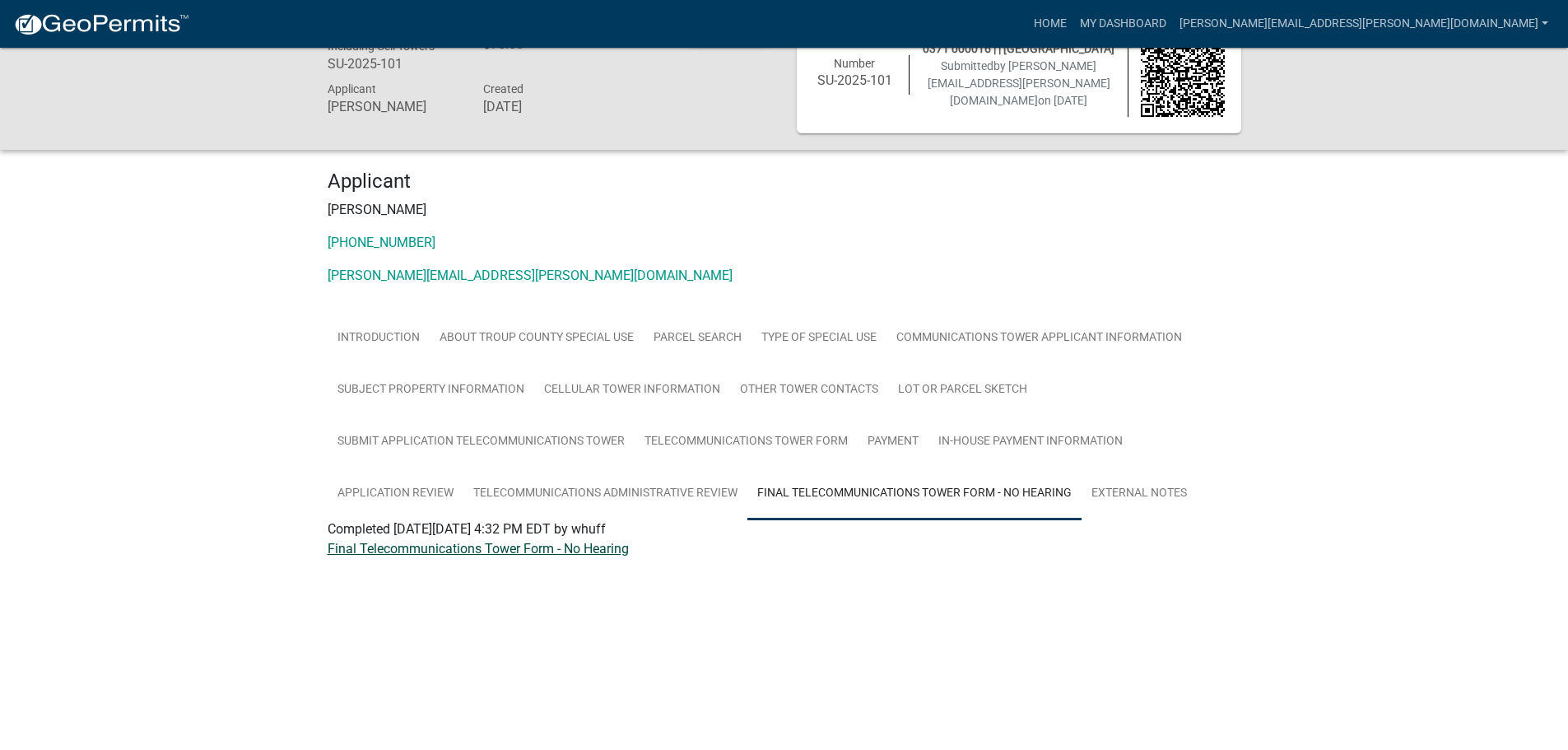
click at [548, 552] on link "Final Telecommunications Tower Form - No Hearing" at bounding box center [478, 548] width 301 height 16
